Goal: Find specific page/section

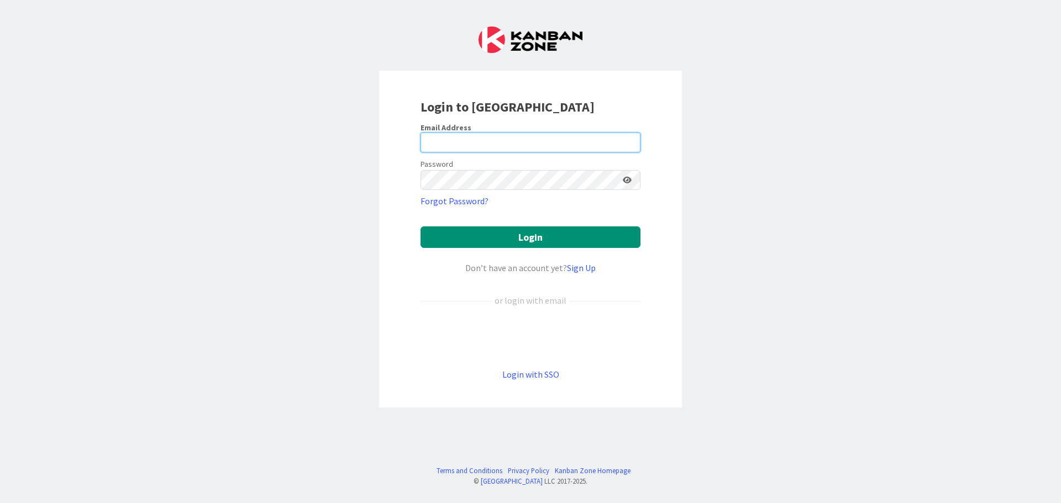
type input "[PERSON_NAME][EMAIL_ADDRESS][PERSON_NAME][DOMAIN_NAME]"
click at [554, 133] on input "[PERSON_NAME][EMAIL_ADDRESS][PERSON_NAME][DOMAIN_NAME]" at bounding box center [530, 143] width 220 height 20
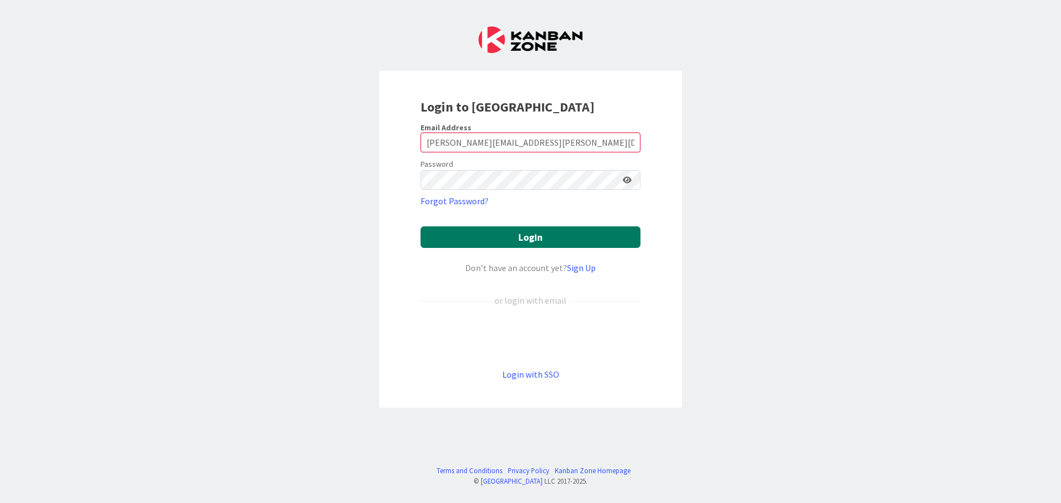
click at [460, 242] on button "Login" at bounding box center [530, 238] width 220 height 22
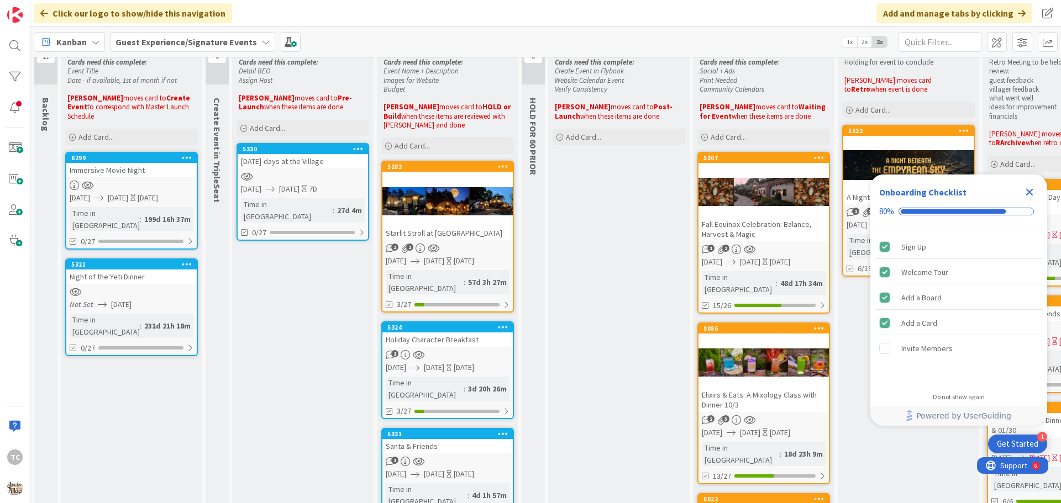
scroll to position [55, 0]
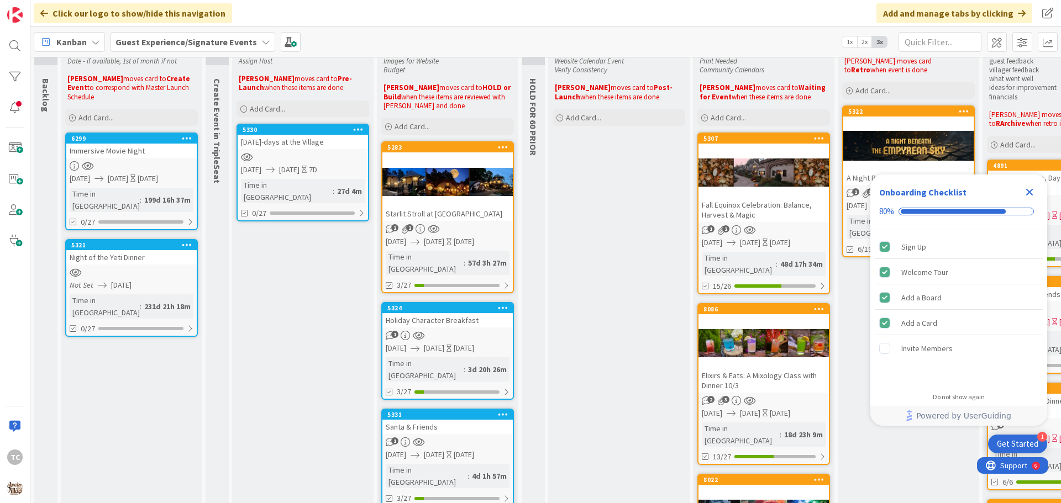
click at [187, 51] on div "Guest Experience/Signature Events" at bounding box center [193, 42] width 165 height 20
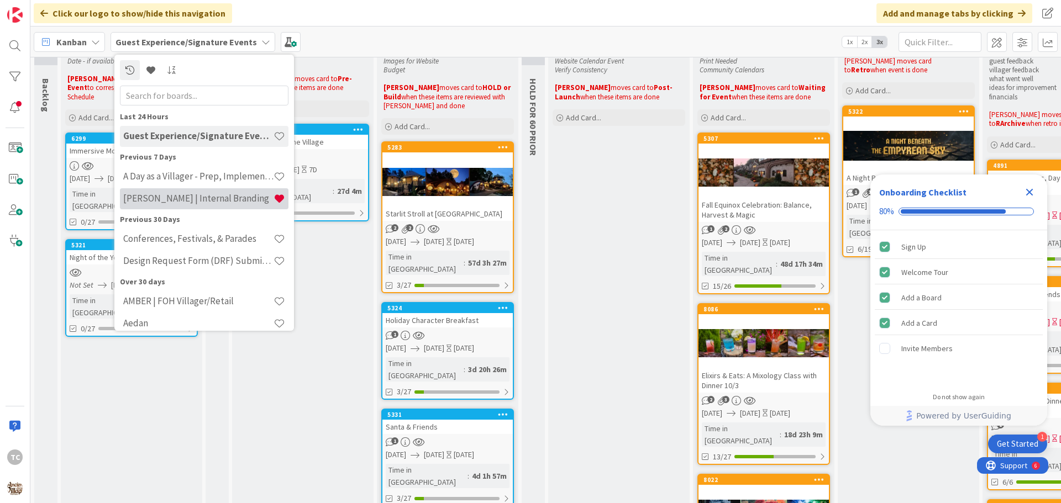
click at [171, 194] on h4 "[PERSON_NAME] | Internal Branding" at bounding box center [198, 198] width 150 height 11
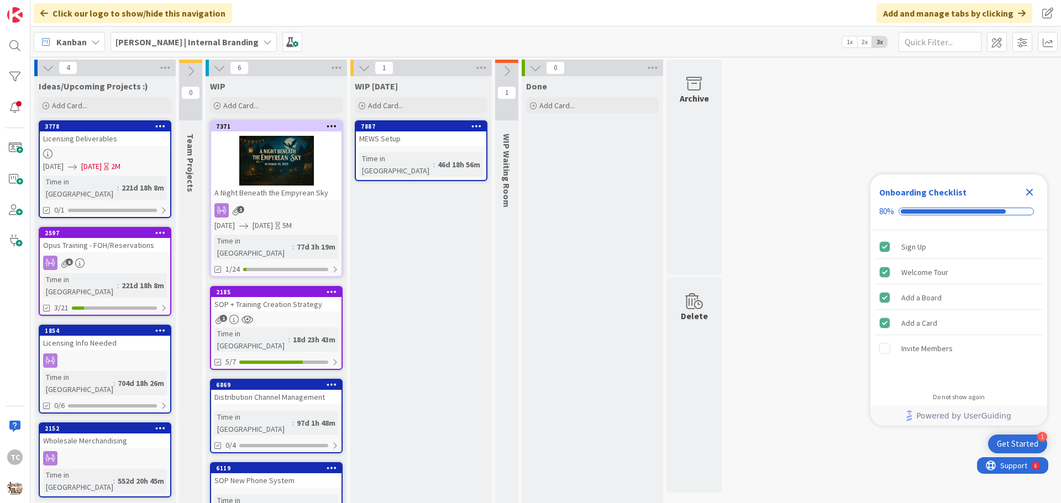
click at [293, 200] on link "7371 A Night Beneath the Empyrean Sky 1 [DATE] [DATE] 5M Time in [GEOGRAPHIC_DA…" at bounding box center [276, 198] width 133 height 157
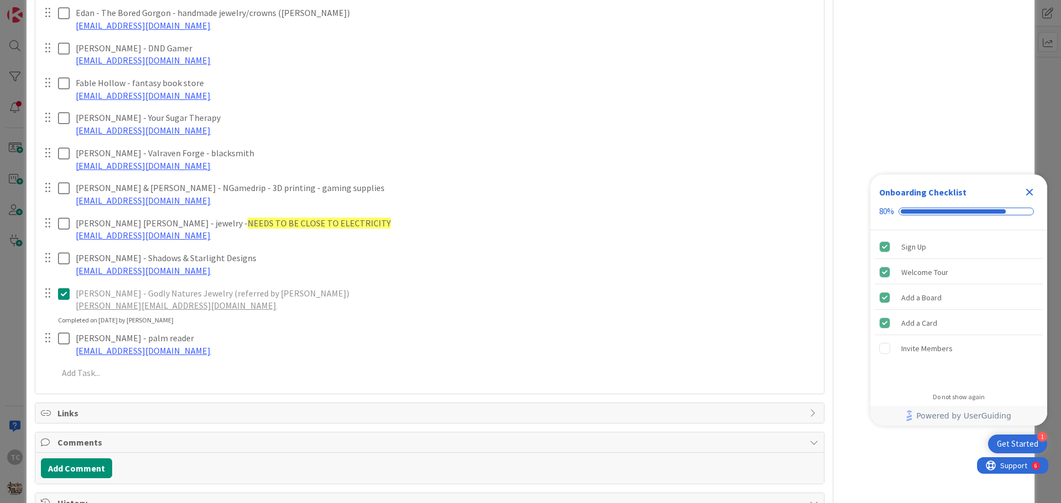
scroll to position [774, 0]
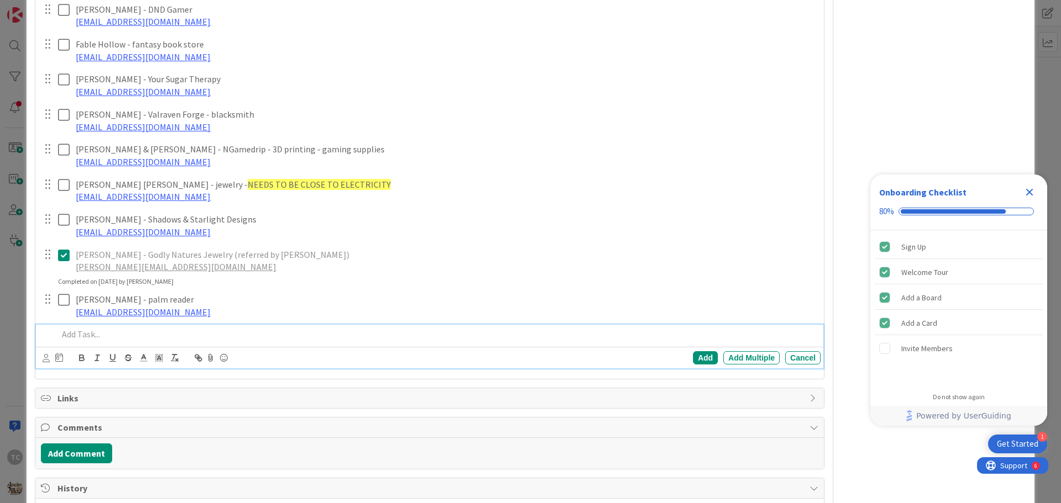
click at [94, 333] on p at bounding box center [437, 334] width 758 height 13
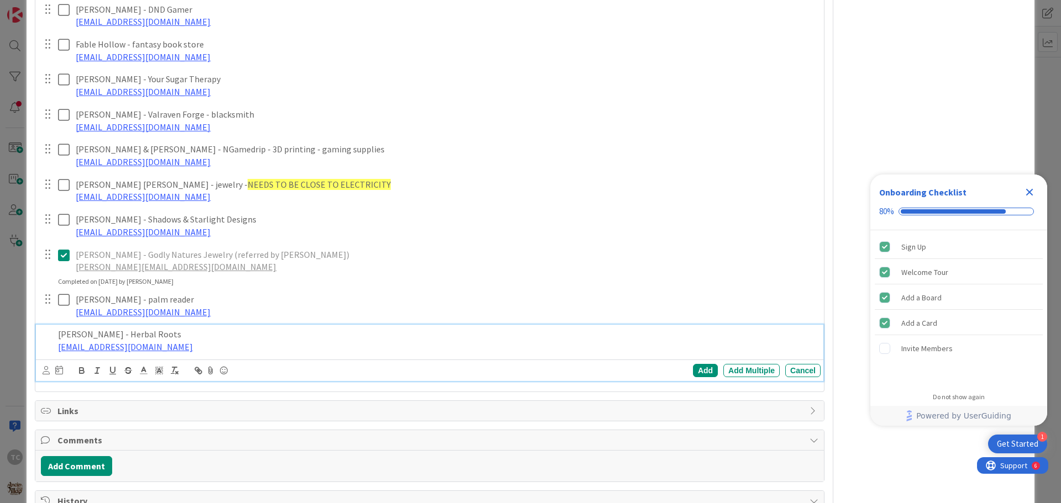
scroll to position [809, 0]
